Goal: Information Seeking & Learning: Check status

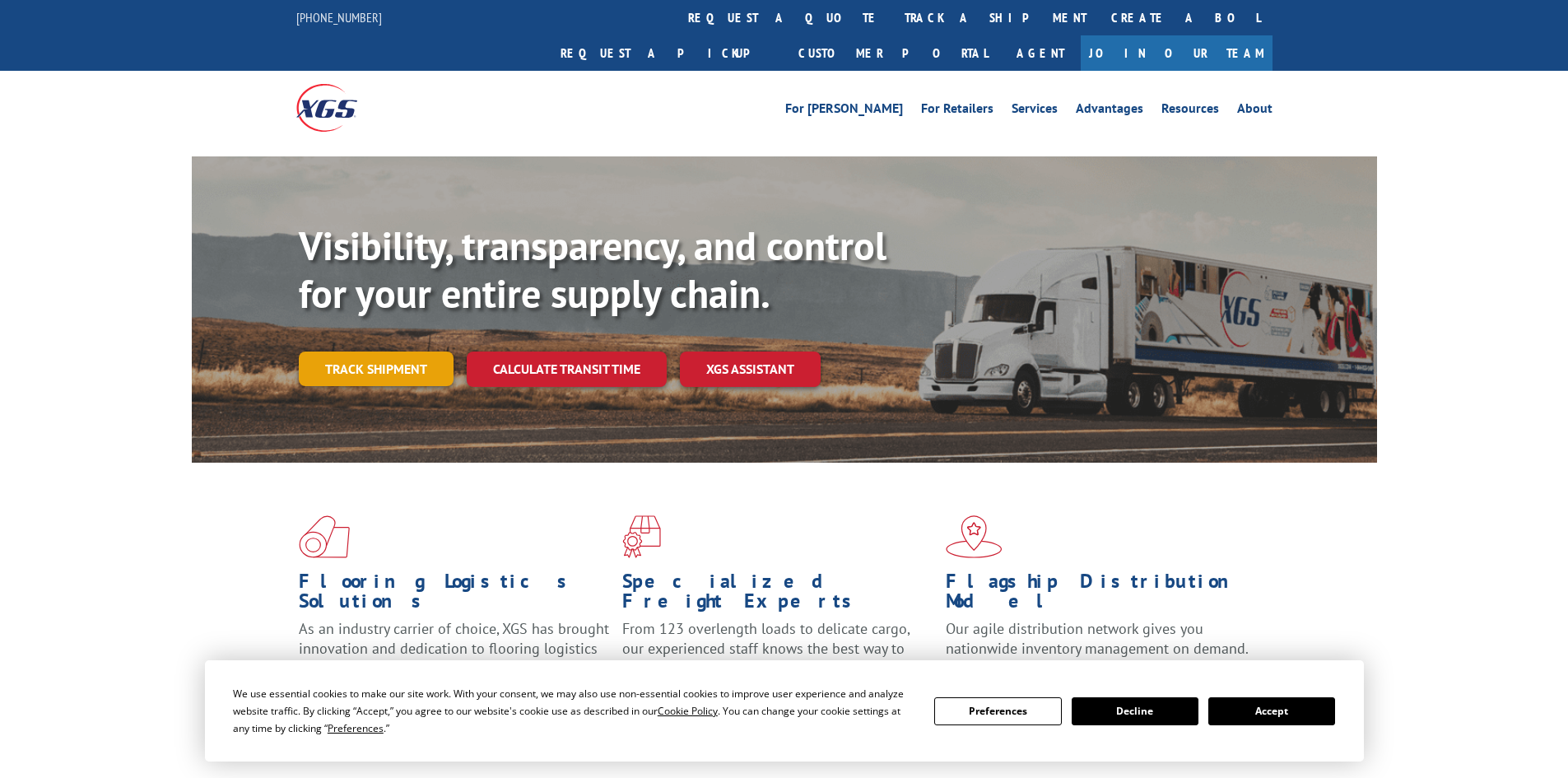
click at [322, 352] on link "Track shipment" at bounding box center [376, 369] width 155 height 35
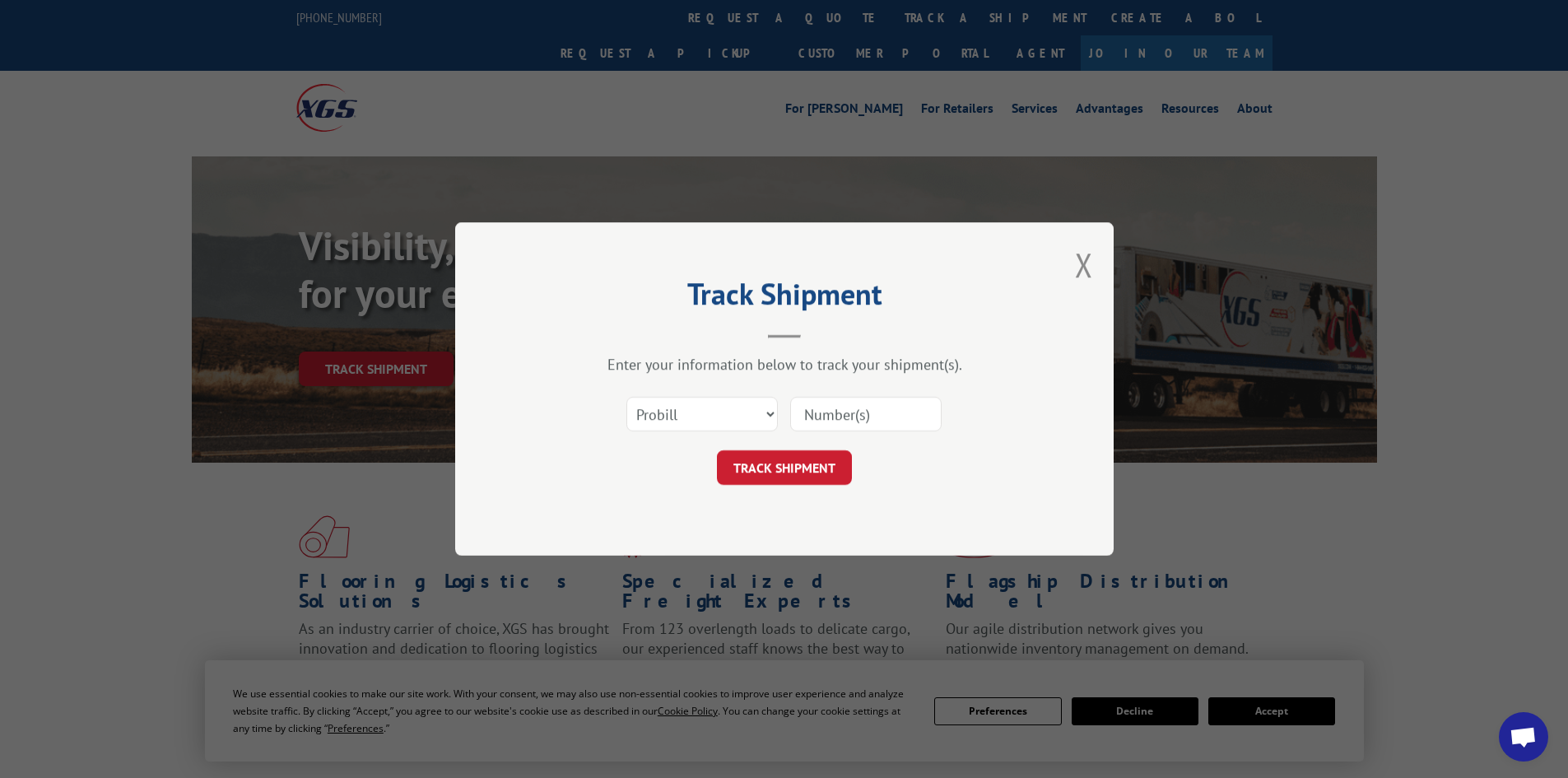
drag, startPoint x: 562, startPoint y: 402, endPoint x: 650, endPoint y: 434, distance: 93.6
click at [563, 402] on div "Select category... Probill BOL PO" at bounding box center [784, 414] width 494 height 54
click at [691, 433] on div "Select category... Probill BOL PO" at bounding box center [784, 414] width 494 height 54
click at [692, 420] on select "Select category... Probill BOL PO" at bounding box center [702, 414] width 152 height 35
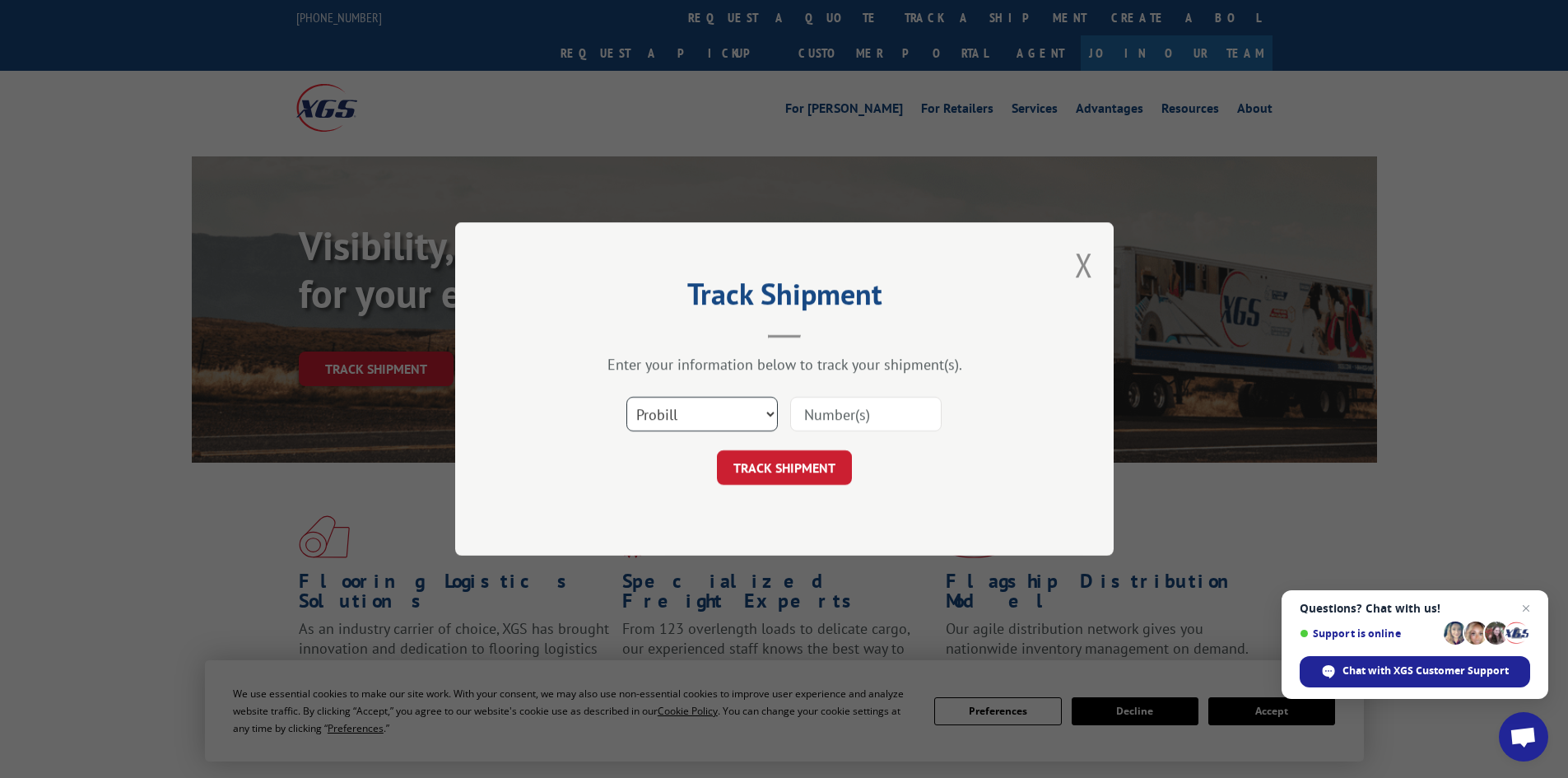
select select "bol"
click at [627, 397] on select "Select category... Probill BOL PO" at bounding box center [702, 414] width 152 height 35
click at [870, 426] on input at bounding box center [866, 414] width 152 height 35
paste input "16681736"
type input "16681736"
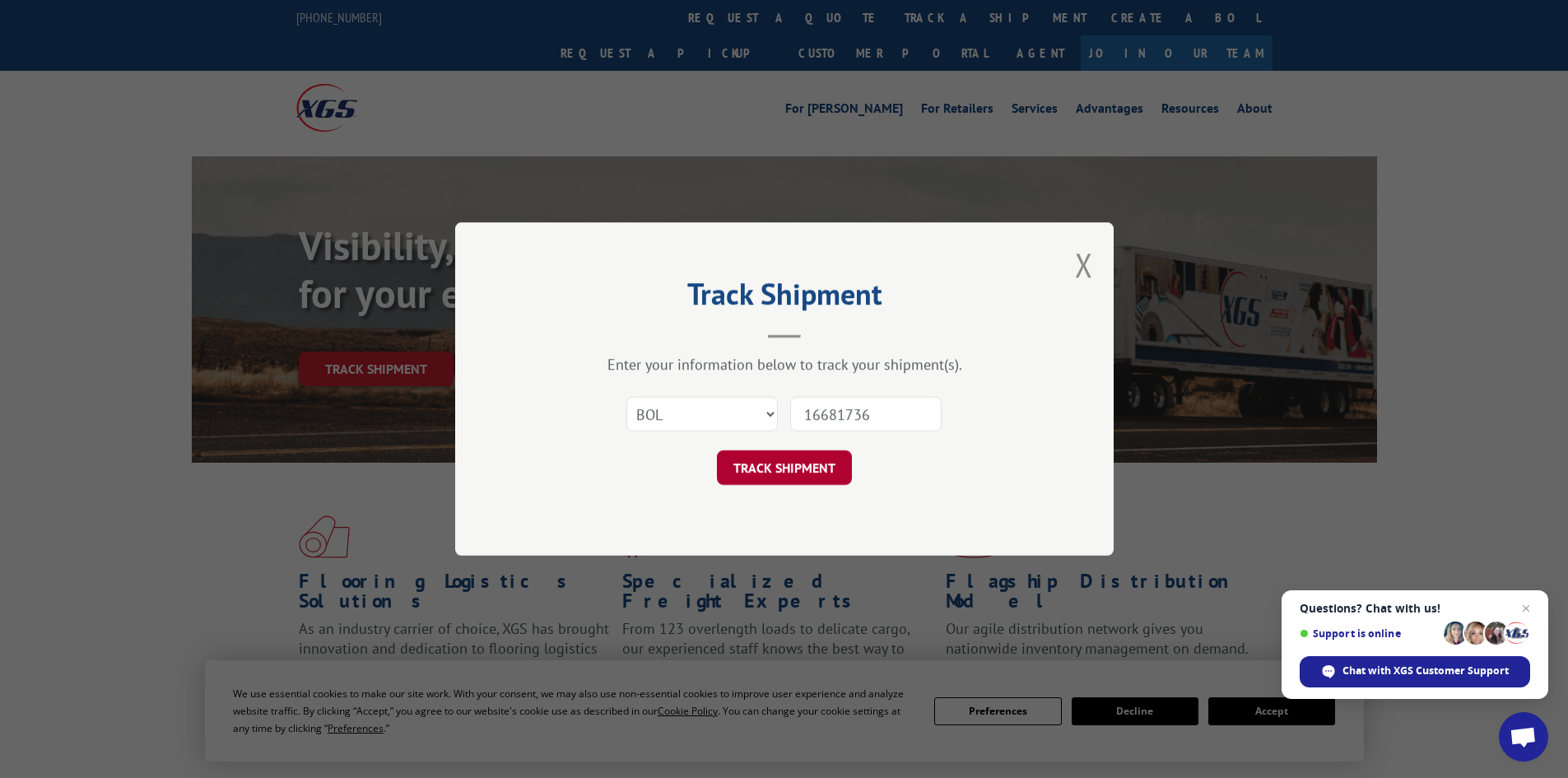
click at [783, 466] on button "TRACK SHIPMENT" at bounding box center [784, 468] width 135 height 35
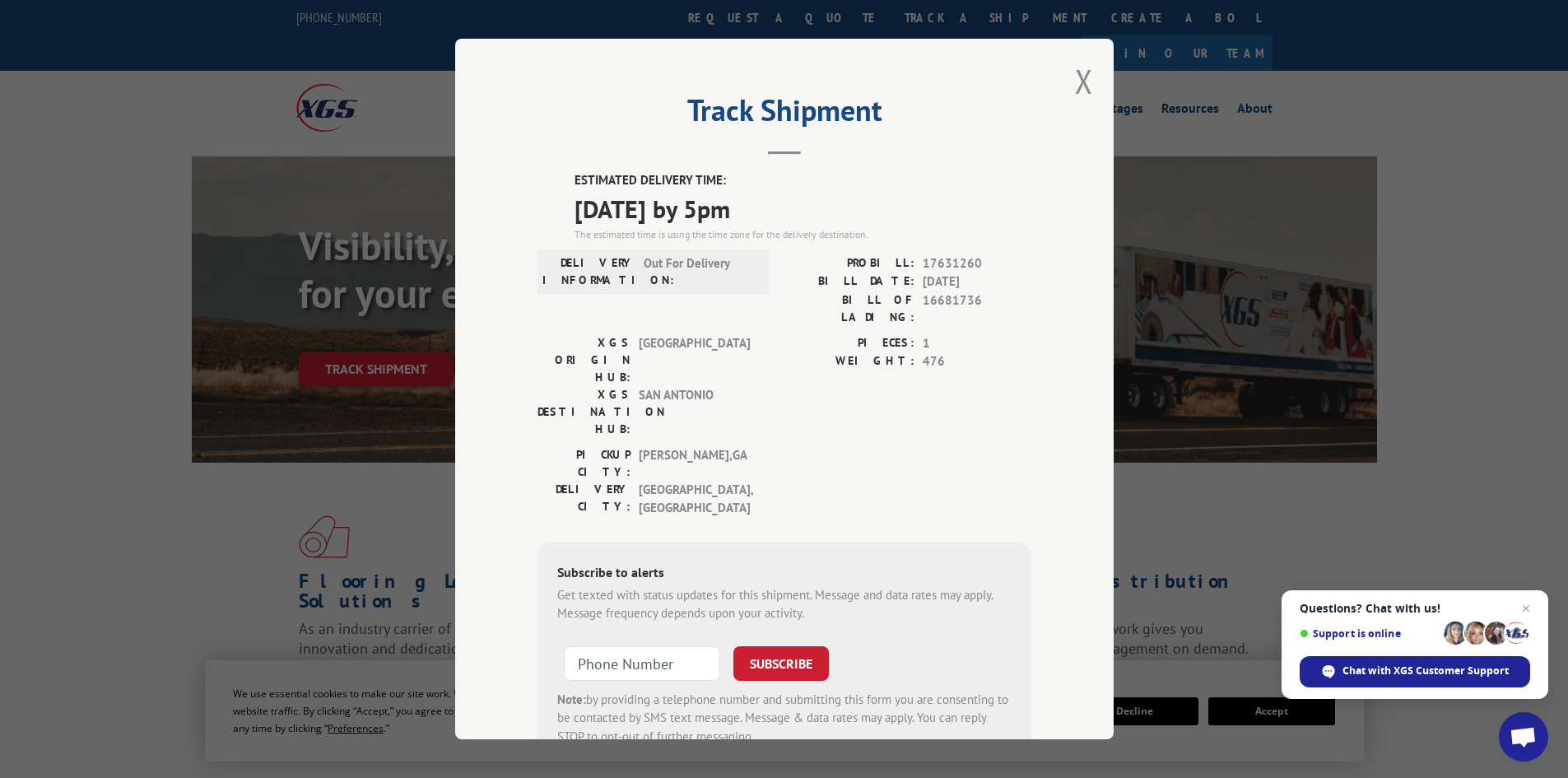
scroll to position [41, 0]
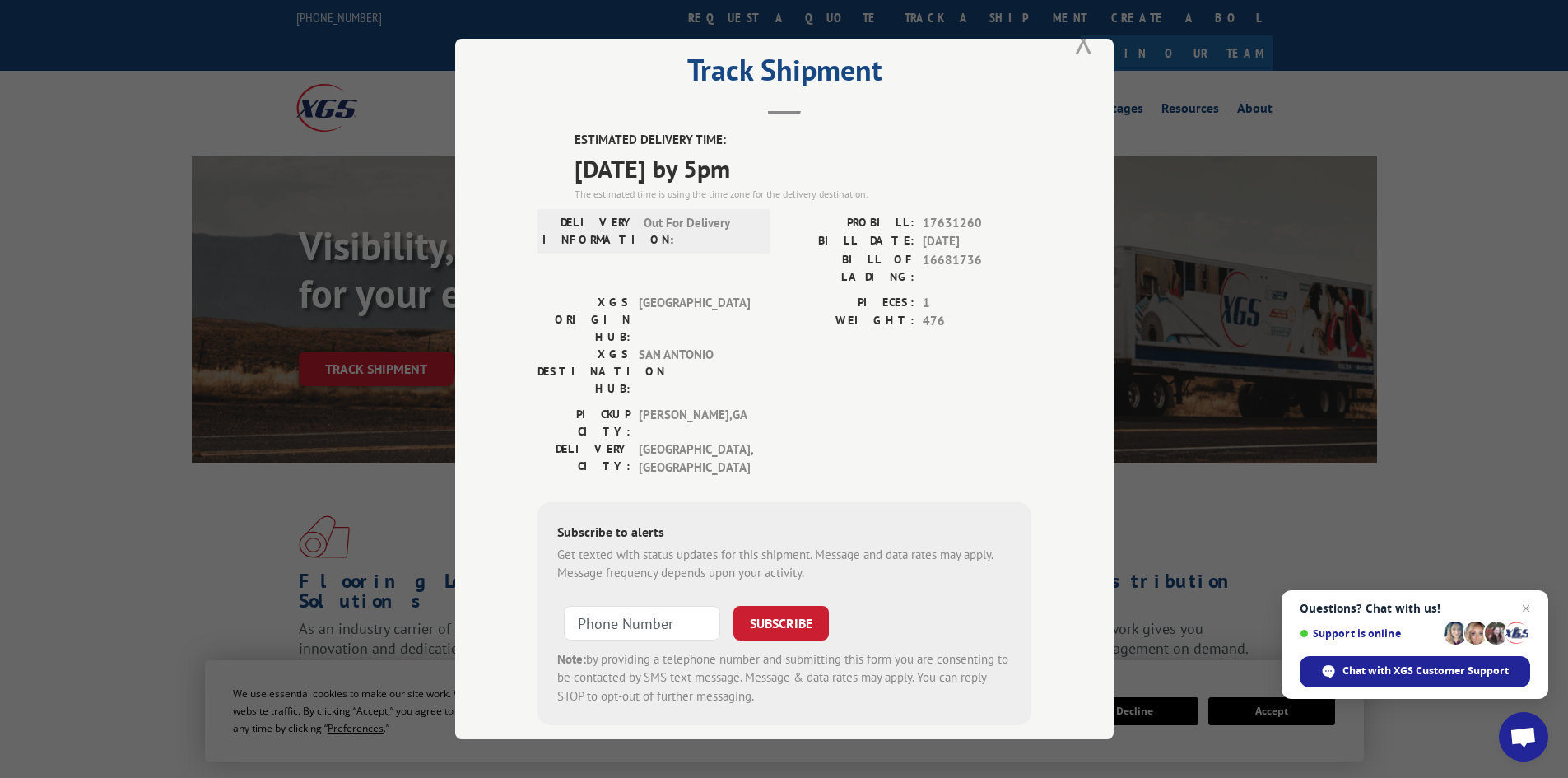
click at [1075, 46] on button "Close modal" at bounding box center [1084, 41] width 18 height 43
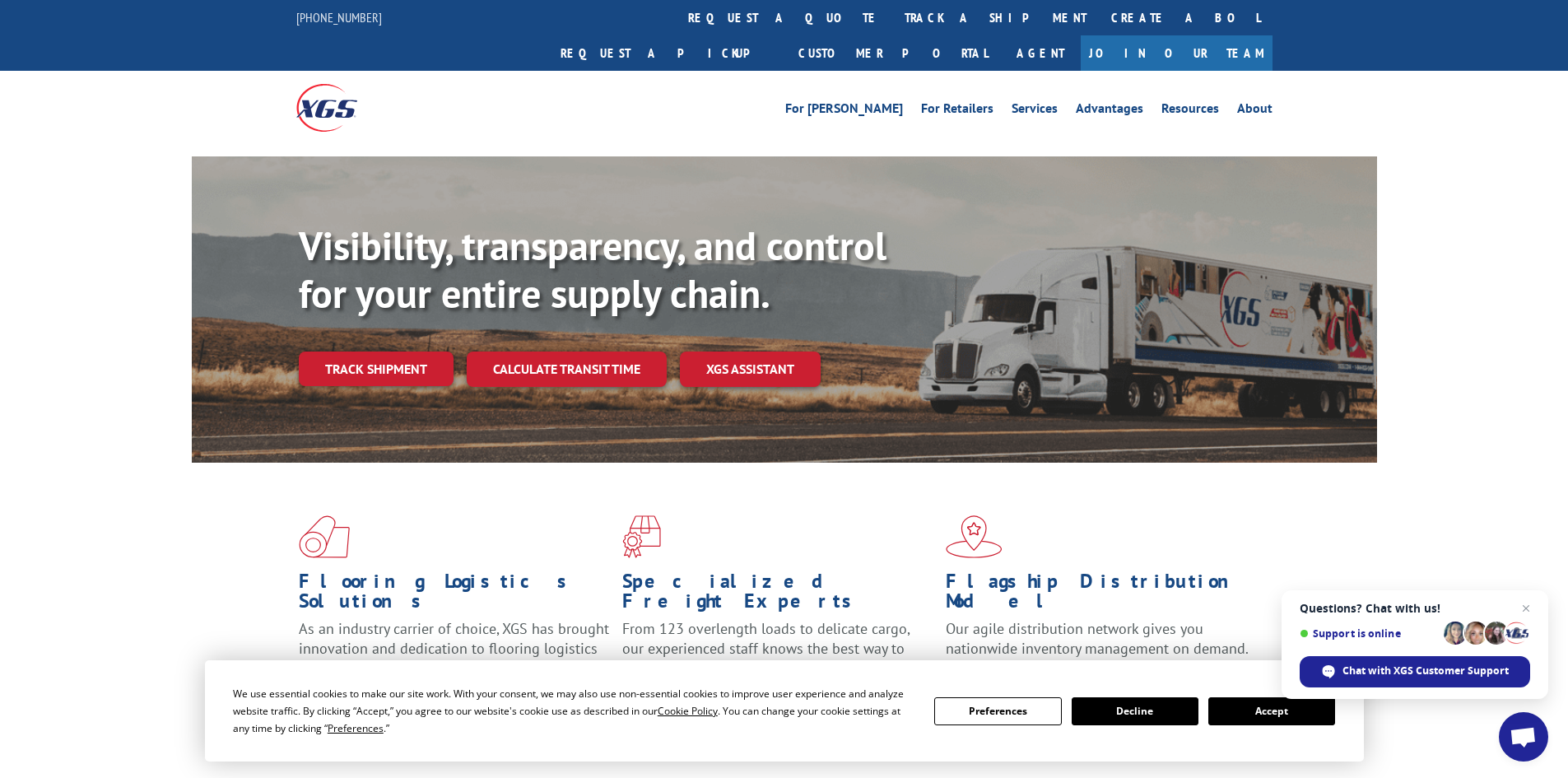
click at [1241, 713] on button "Accept" at bounding box center [1272, 712] width 127 height 28
